Goal: Navigation & Orientation: Find specific page/section

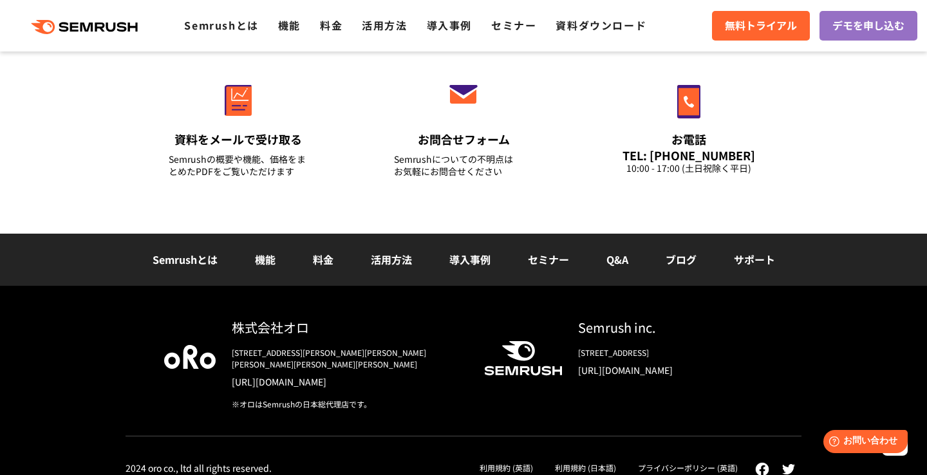
scroll to position [4618, 0]
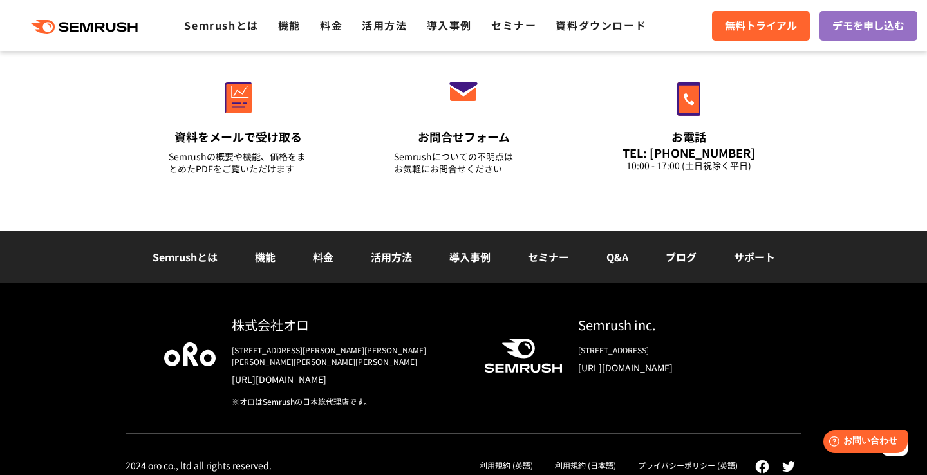
click at [186, 347] on img at bounding box center [190, 354] width 52 height 23
click at [187, 256] on link "Semrushとは" at bounding box center [185, 256] width 65 height 15
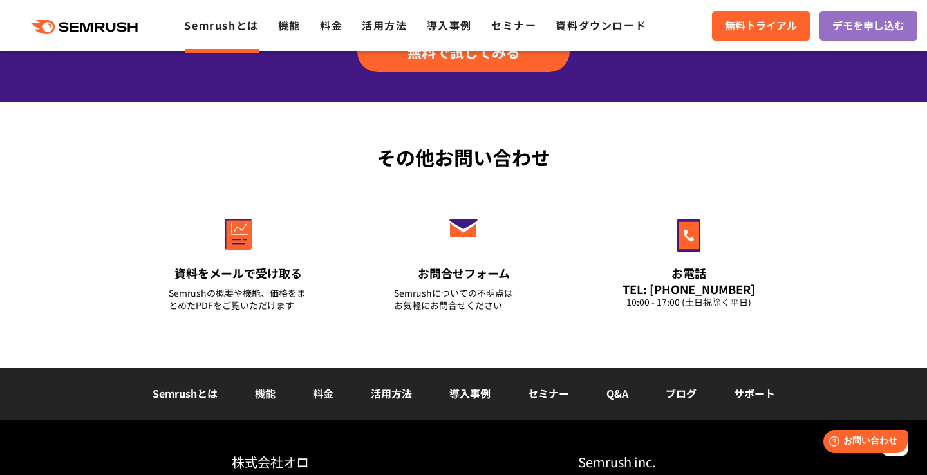
scroll to position [3206, 0]
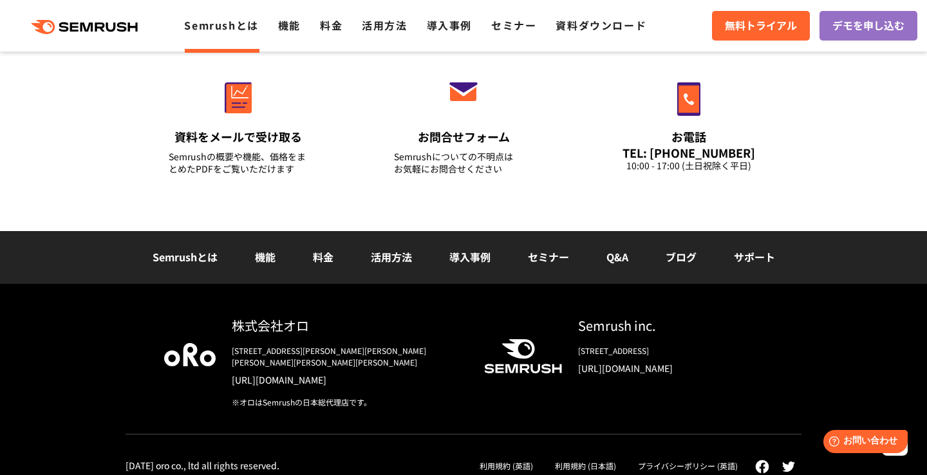
click at [677, 255] on link "ブログ" at bounding box center [681, 256] width 31 height 15
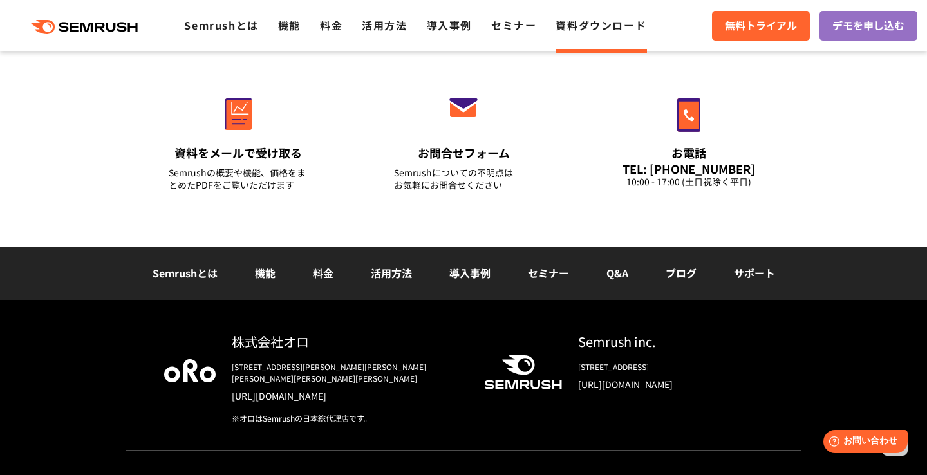
scroll to position [551, 0]
